Goal: Task Accomplishment & Management: Manage account settings

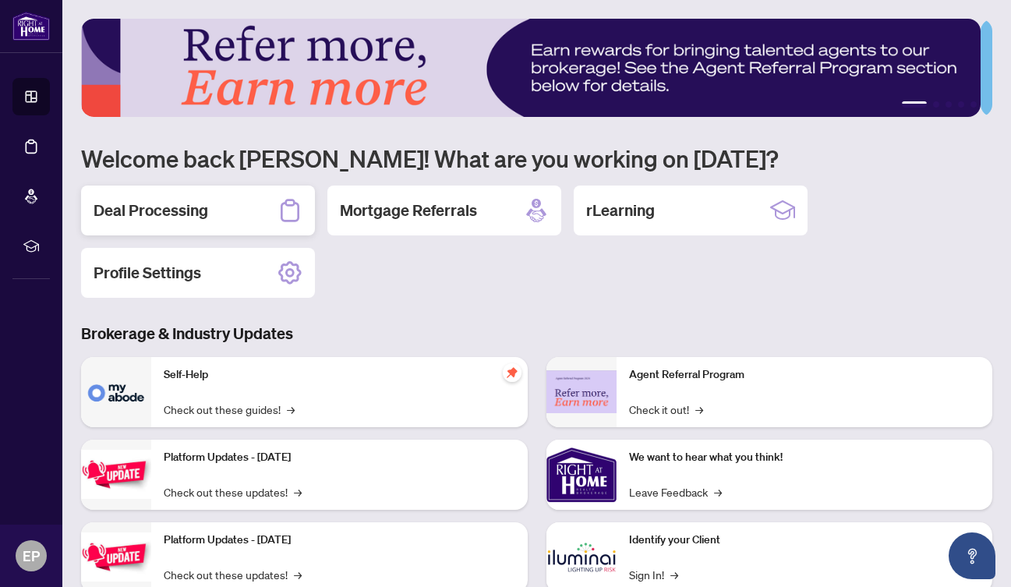
click at [186, 207] on h2 "Deal Processing" at bounding box center [151, 211] width 115 height 22
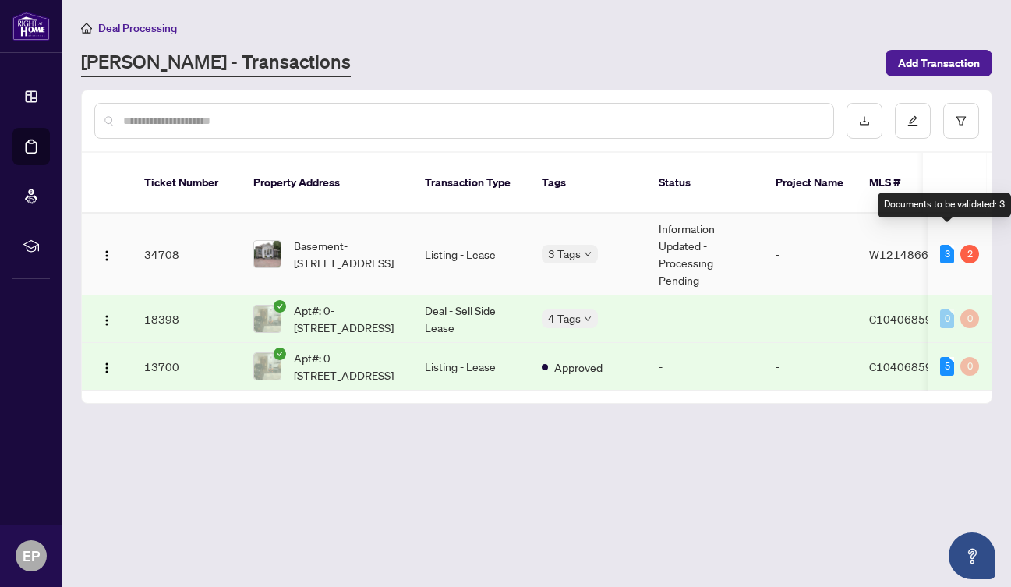
click at [948, 245] on div "3" at bounding box center [947, 254] width 14 height 19
click at [972, 245] on div "2" at bounding box center [970, 254] width 19 height 19
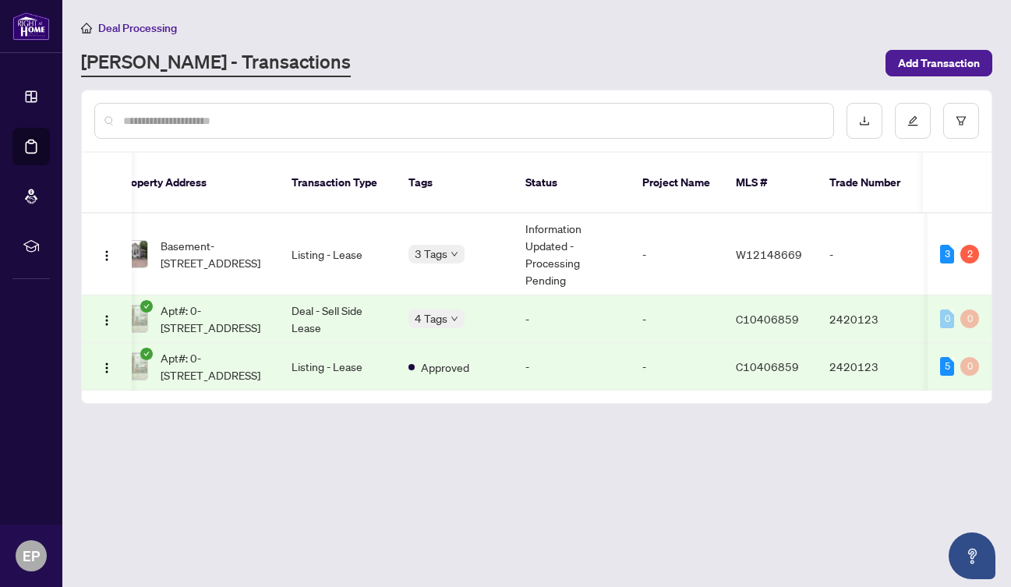
scroll to position [0, 44]
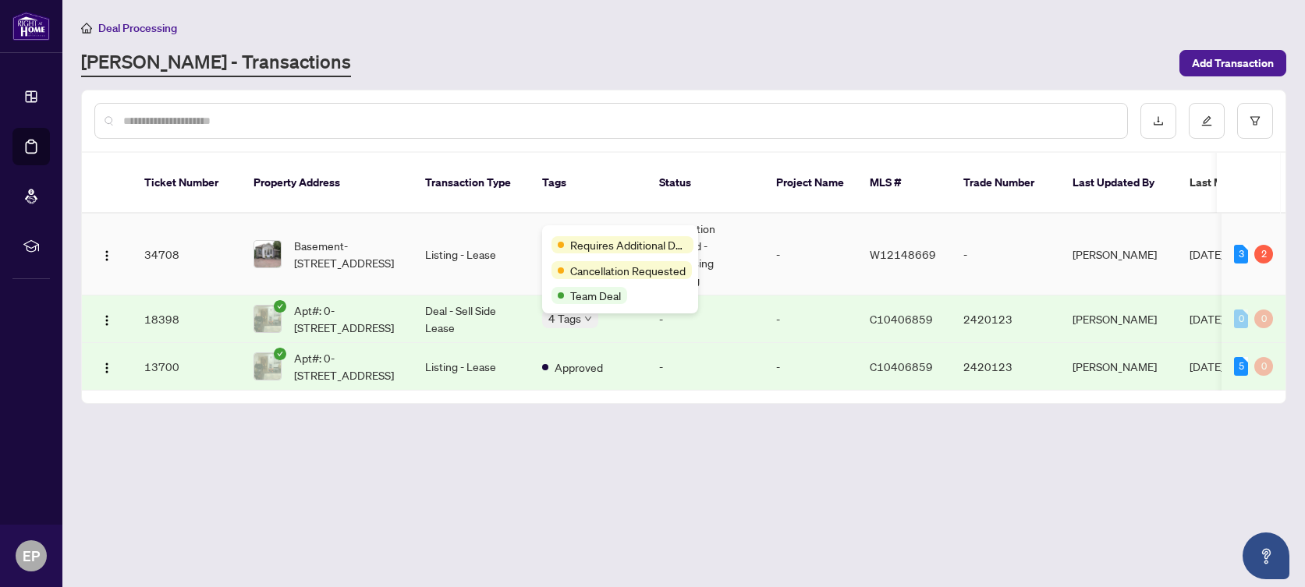
click at [586, 232] on div "Requires Additional Docs Cancellation Requested Team Deal" at bounding box center [620, 269] width 156 height 88
click at [611, 247] on span "Requires Additional Docs" at bounding box center [628, 244] width 117 height 17
click at [579, 247] on span "Requires Additional Docs" at bounding box center [628, 244] width 117 height 17
click at [593, 298] on span "Team Deal" at bounding box center [595, 295] width 51 height 17
click at [561, 296] on span at bounding box center [561, 295] width 6 height 6
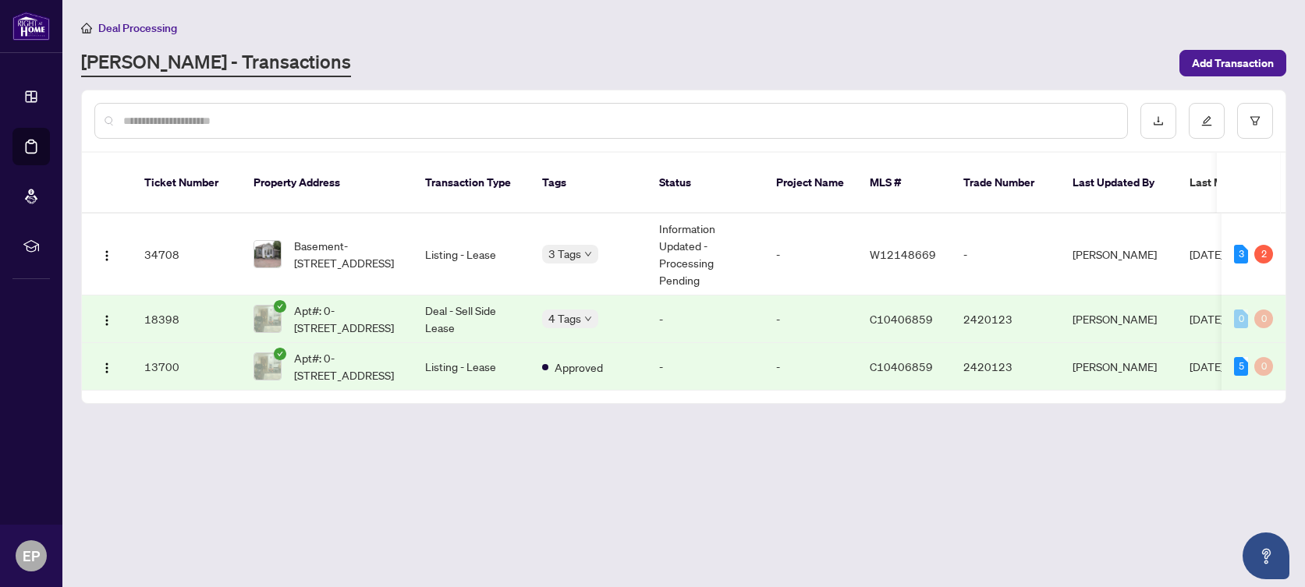
click at [836, 37] on div "Deal Processing RAHR - Transactions Add Transaction" at bounding box center [683, 48] width 1205 height 58
click at [1011, 245] on div "2" at bounding box center [1263, 254] width 19 height 19
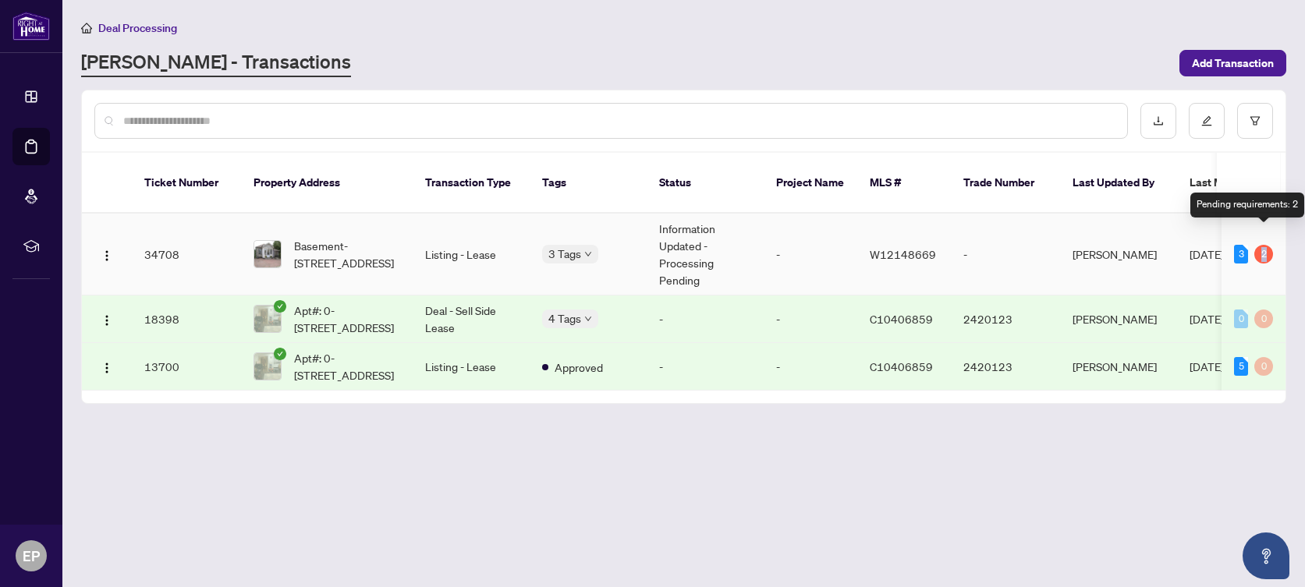
click at [1011, 245] on div "2" at bounding box center [1263, 254] width 19 height 19
click at [1011, 245] on div "3" at bounding box center [1241, 254] width 14 height 19
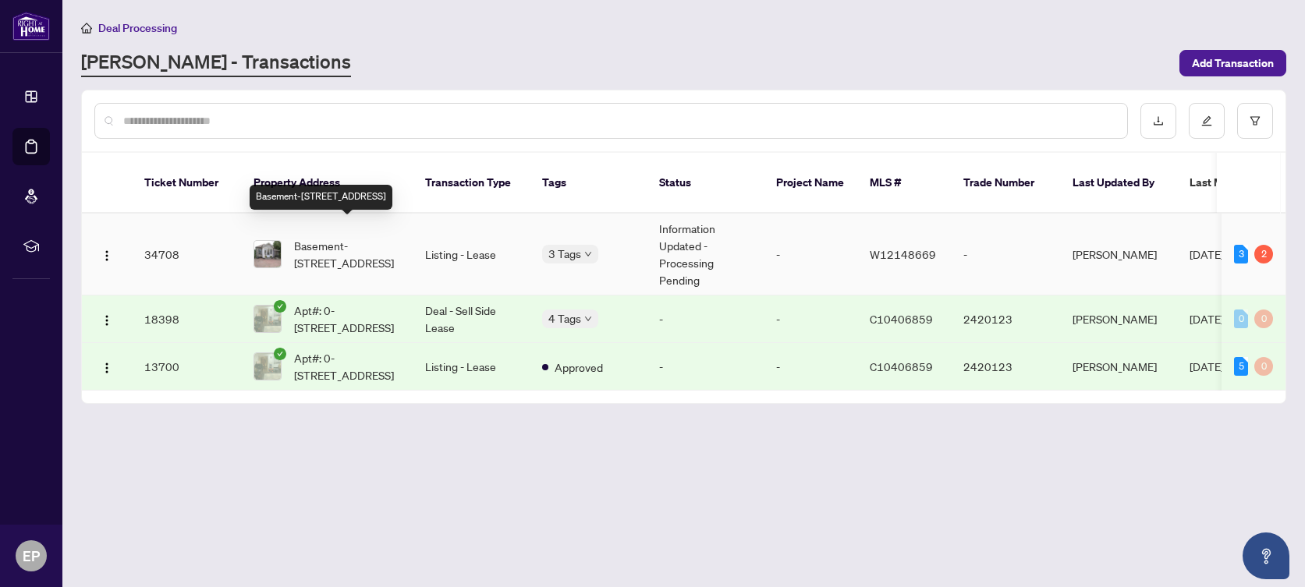
click at [309, 237] on span "Basement-45 Turnberry Ave, Toronto, Ontario M6N 1P9, Canada" at bounding box center [347, 254] width 106 height 34
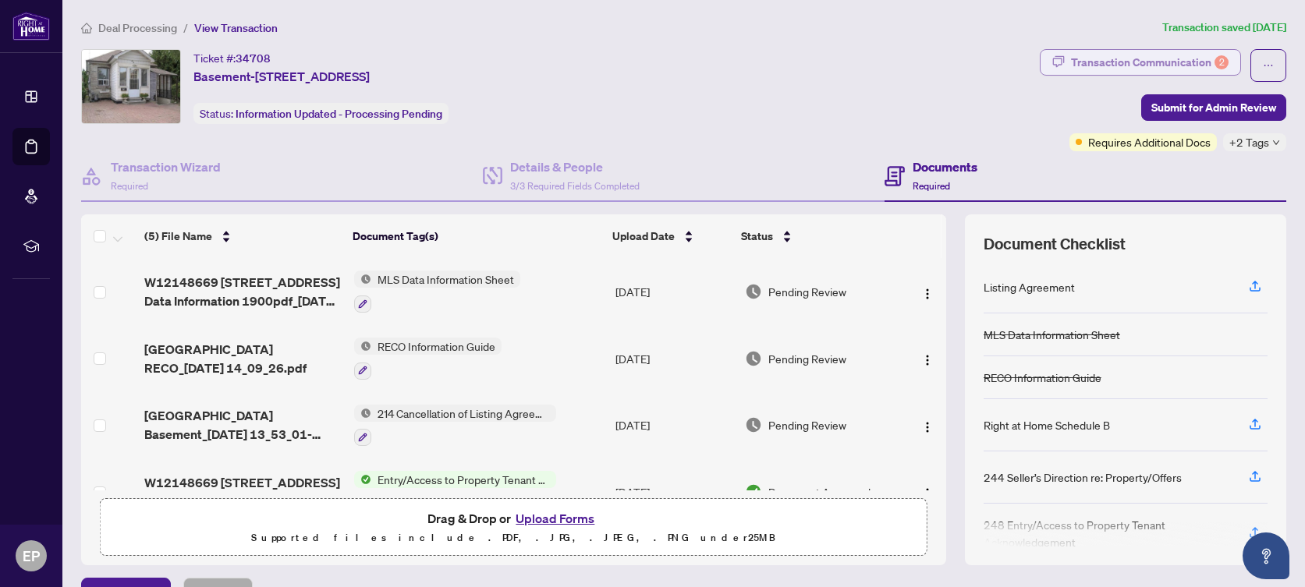
click at [1011, 60] on div "Transaction Communication 2" at bounding box center [1150, 62] width 158 height 25
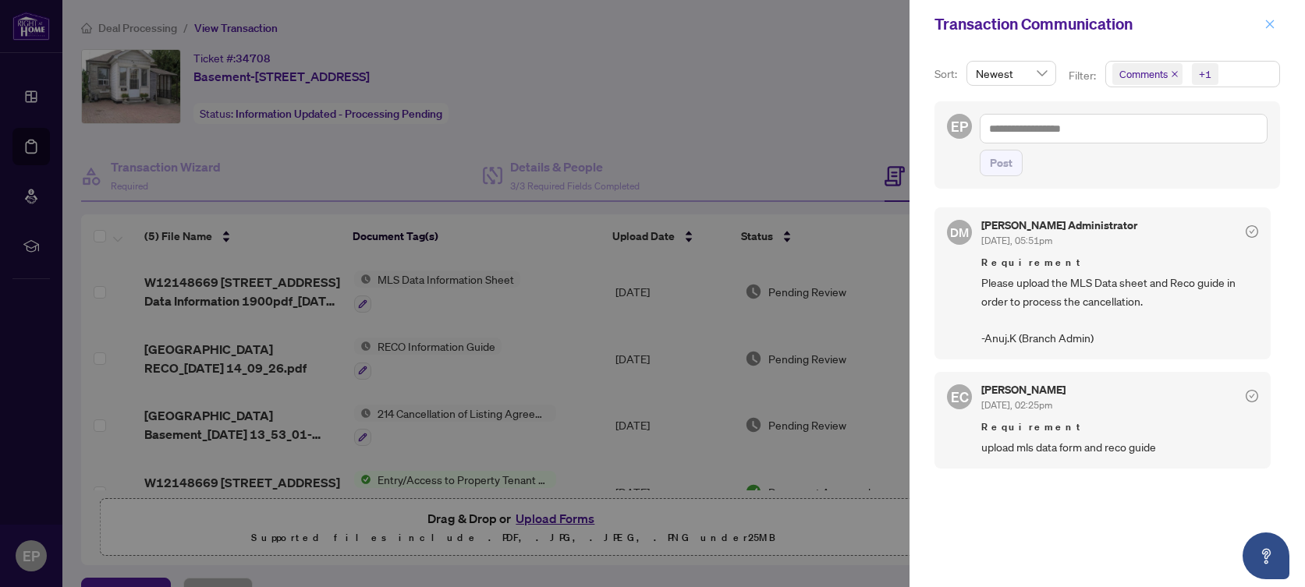
click at [1011, 21] on icon "close" at bounding box center [1269, 24] width 11 height 11
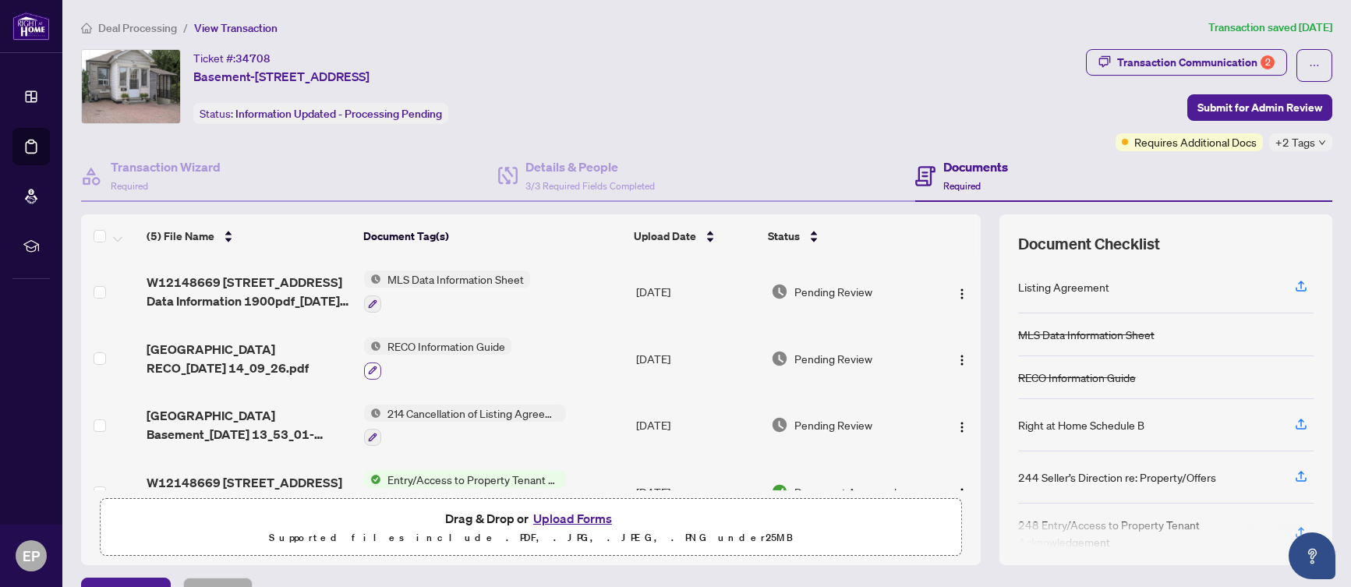
click at [368, 366] on icon "button" at bounding box center [372, 370] width 9 height 9
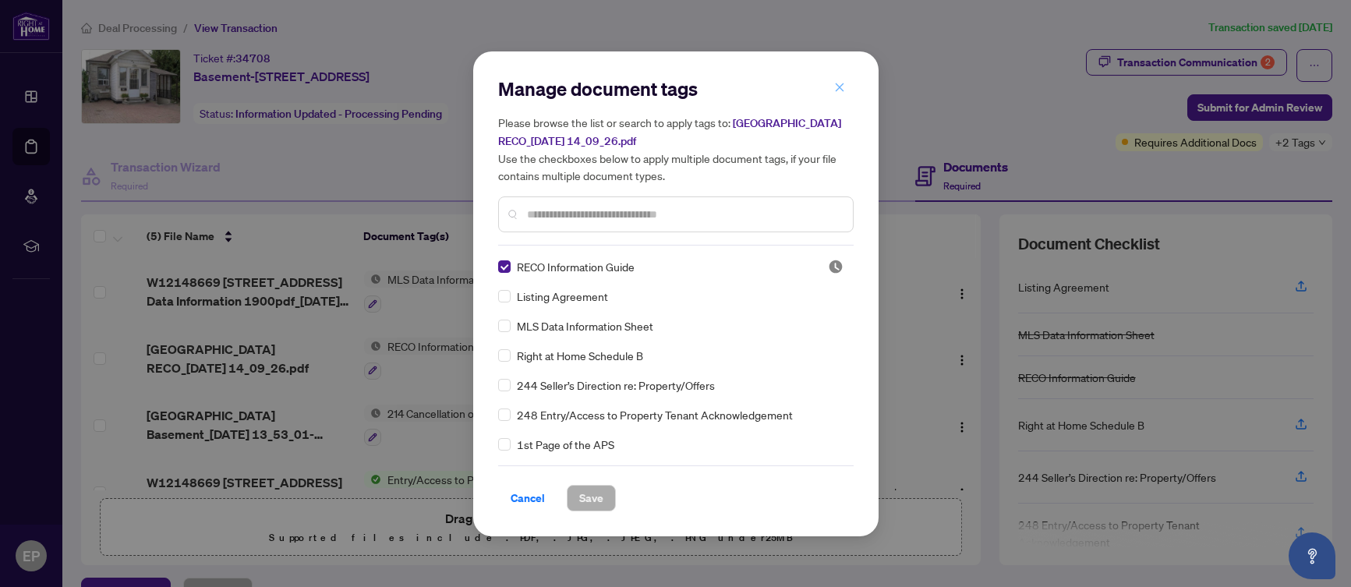
click at [836, 83] on icon "close" at bounding box center [839, 87] width 11 height 11
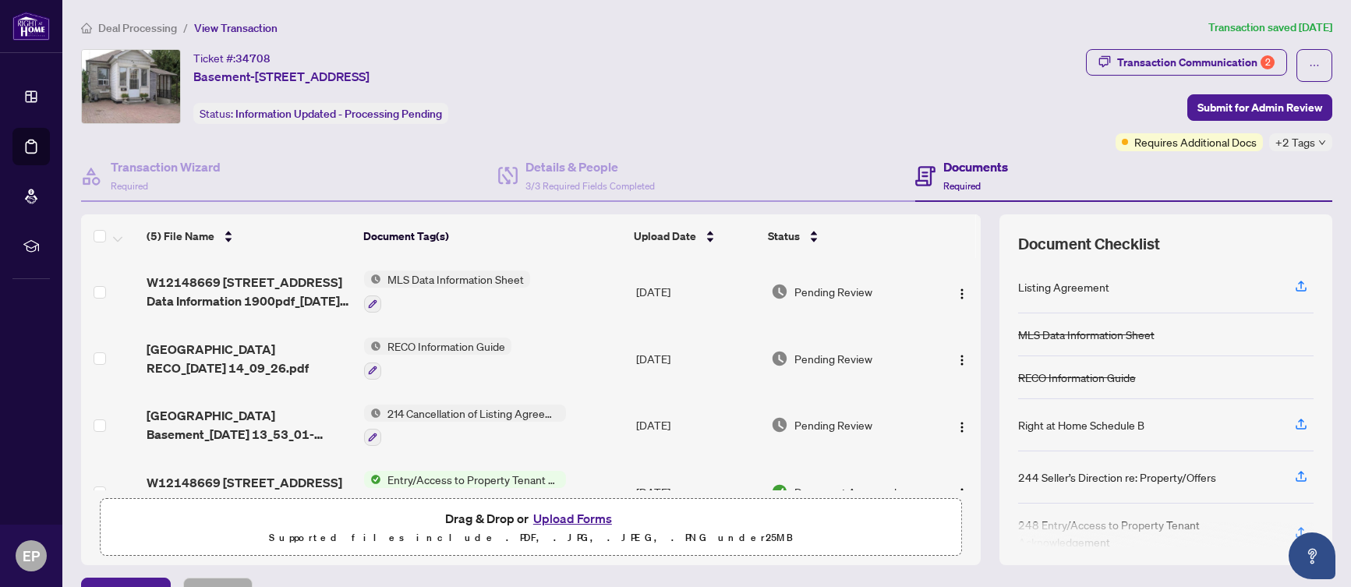
click at [416, 275] on span "MLS Data Information Sheet" at bounding box center [455, 279] width 149 height 17
click at [368, 302] on icon "button" at bounding box center [372, 303] width 9 height 9
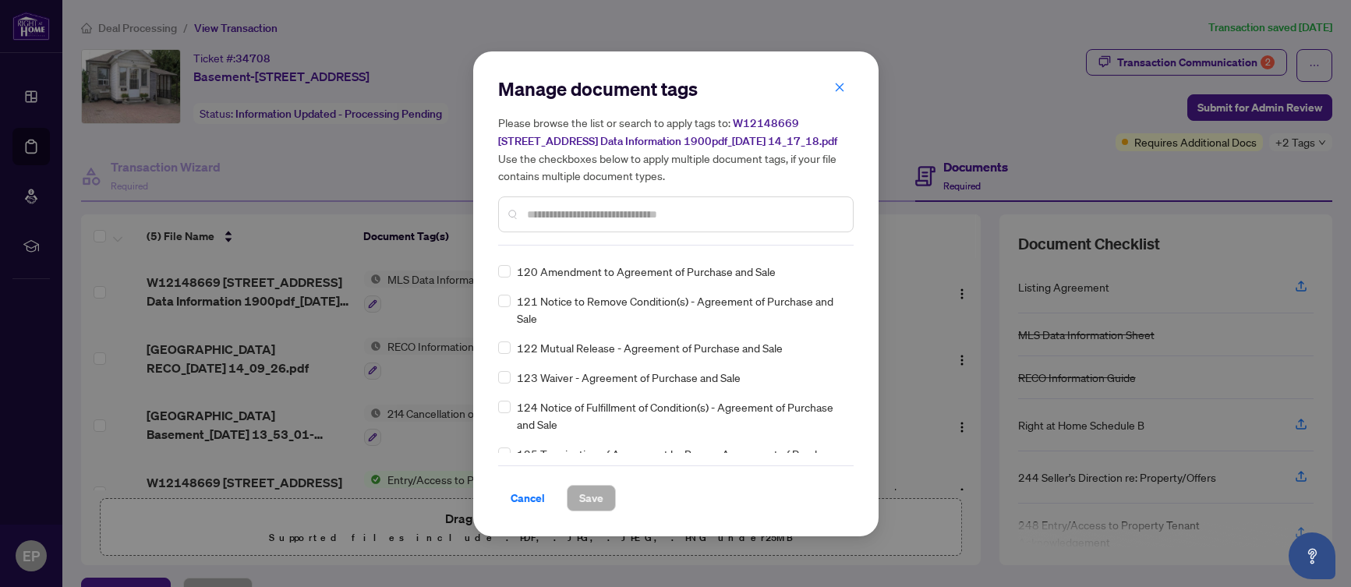
scroll to position [4367, 0]
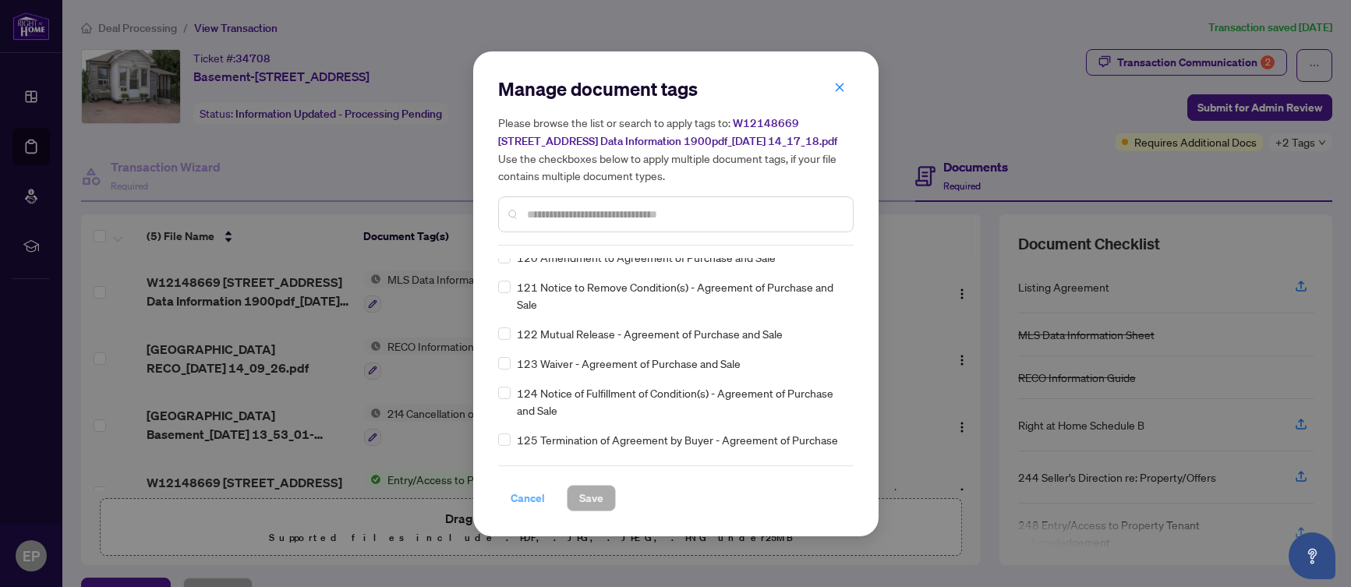
click at [532, 499] on span "Cancel" at bounding box center [528, 498] width 34 height 25
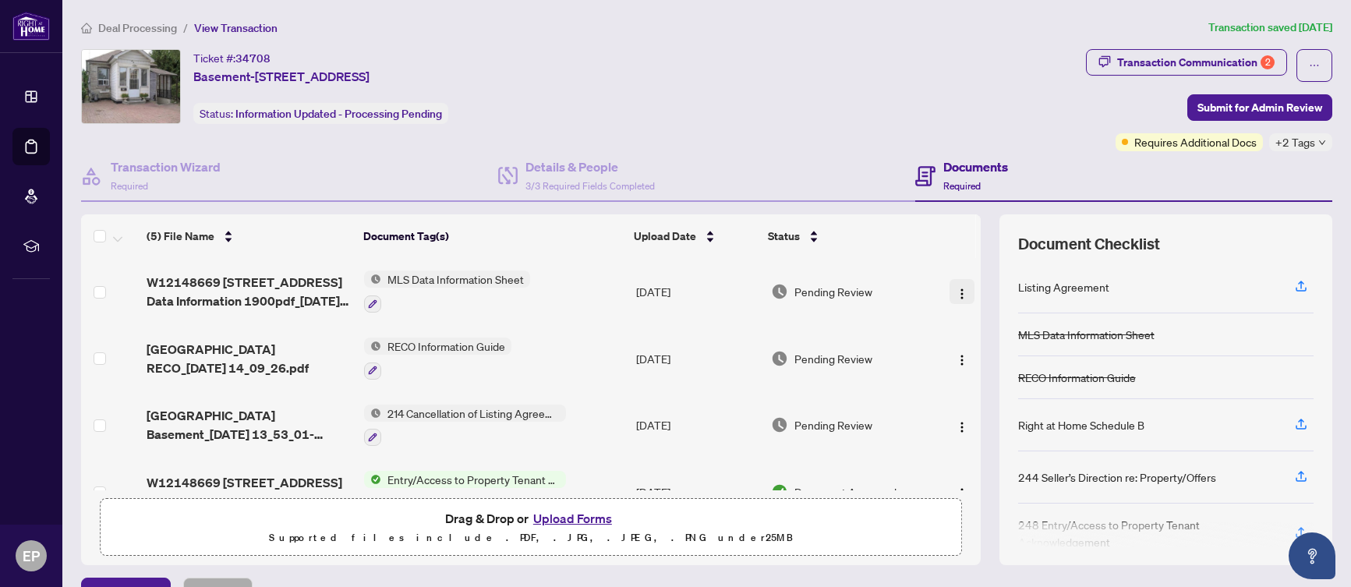
click at [956, 292] on img "button" at bounding box center [962, 294] width 12 height 12
click at [807, 89] on div "Ticket #: 34708 Basement-45 Turnberry Ave, Toronto, Ontario M6N 1P9, Canada Sta…" at bounding box center [580, 86] width 999 height 75
